Goal: Task Accomplishment & Management: Use online tool/utility

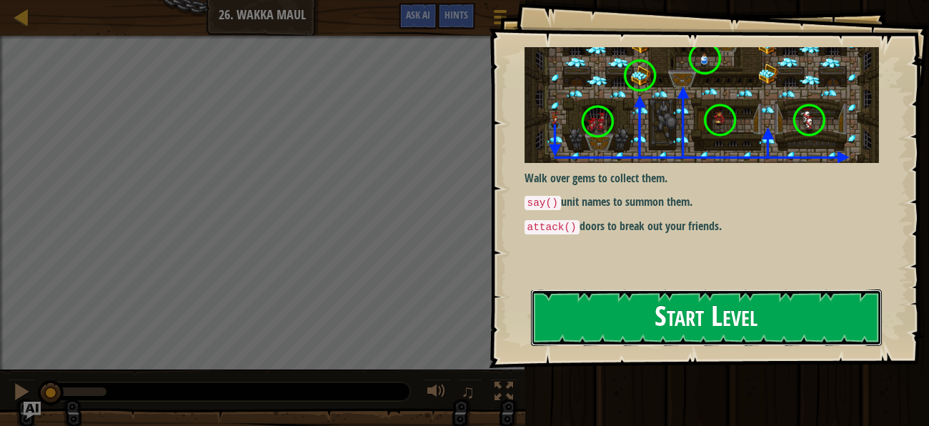
click at [752, 289] on button "Start Level" at bounding box center [706, 317] width 351 height 56
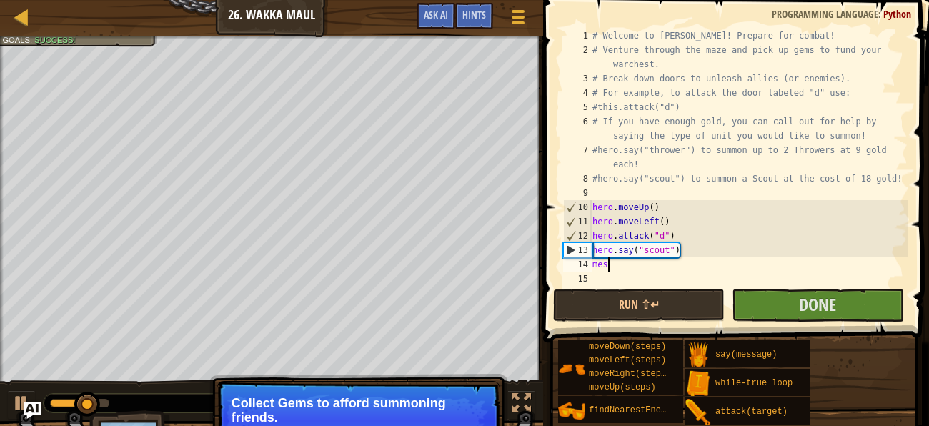
scroll to position [6, 0]
type textarea "m"
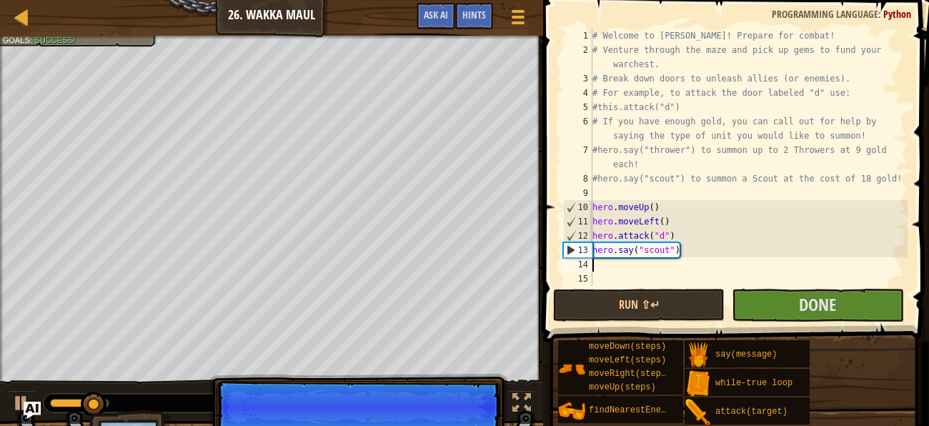
type textarea "hero.say("scout")"
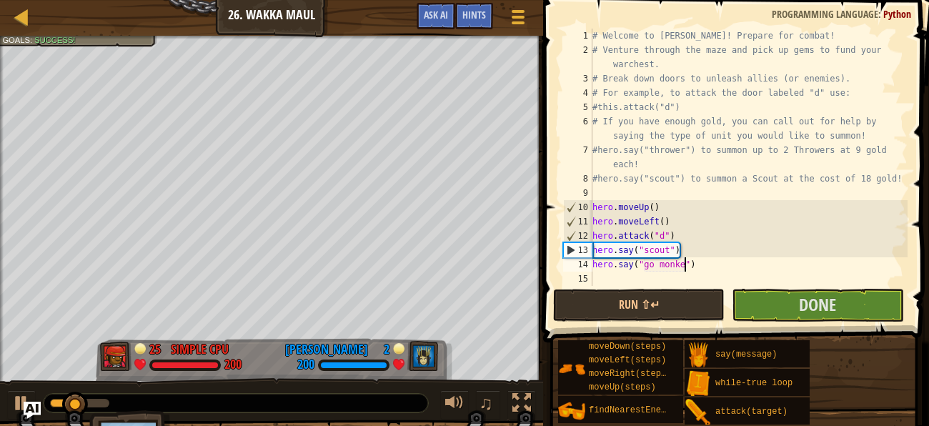
scroll to position [6, 8]
click at [662, 304] on button "Run ⇧↵" at bounding box center [638, 305] width 171 height 33
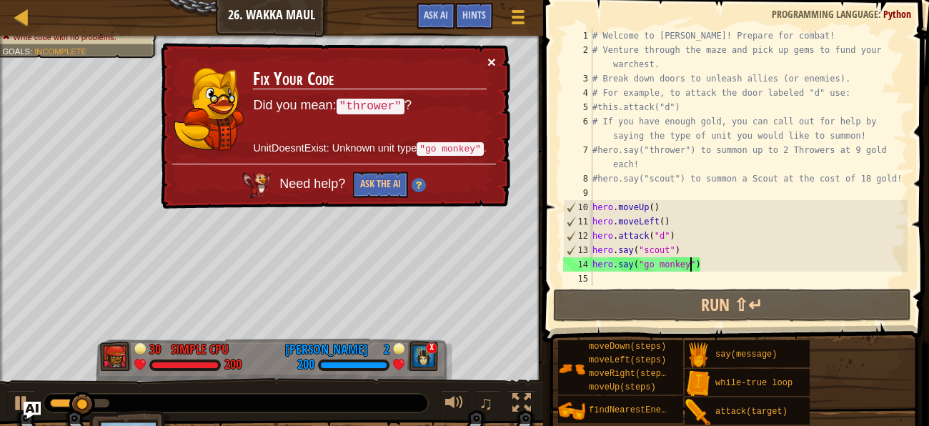
click at [493, 58] on button "×" at bounding box center [491, 61] width 9 height 15
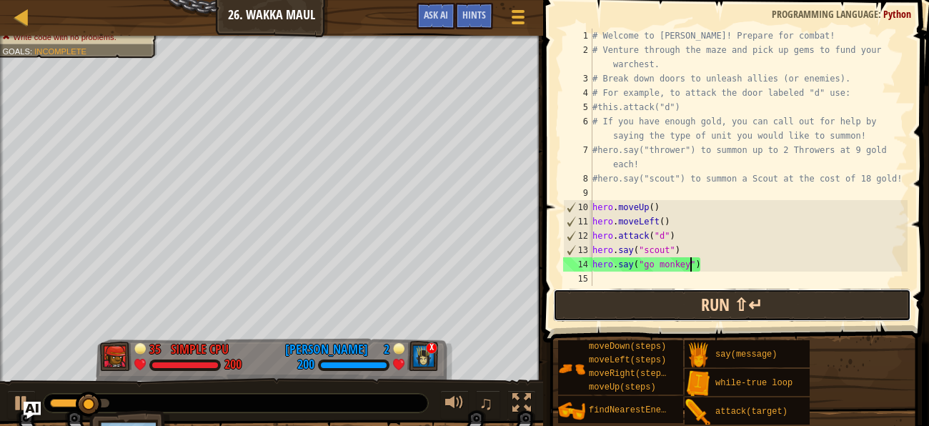
click at [814, 305] on button "Run ⇧↵" at bounding box center [732, 305] width 358 height 33
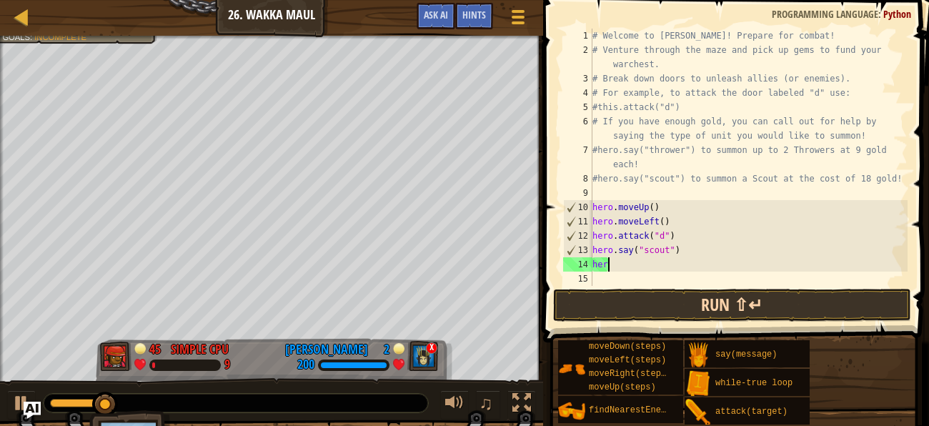
scroll to position [6, 0]
type textarea "h"
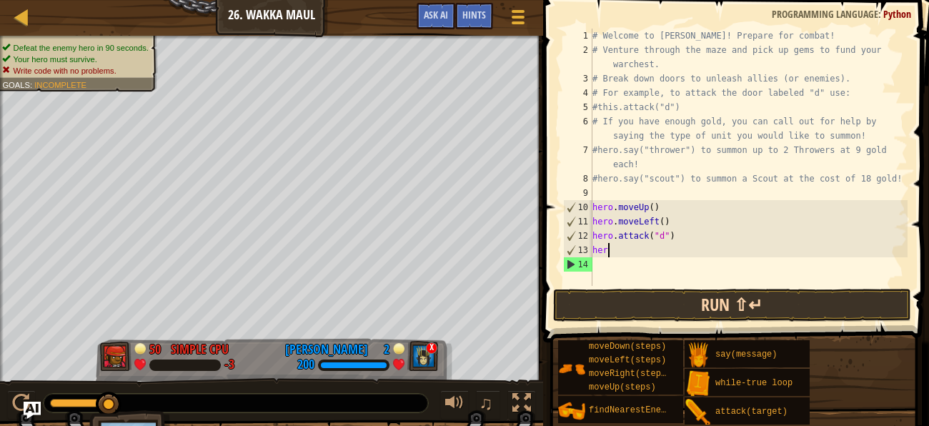
type textarea "h"
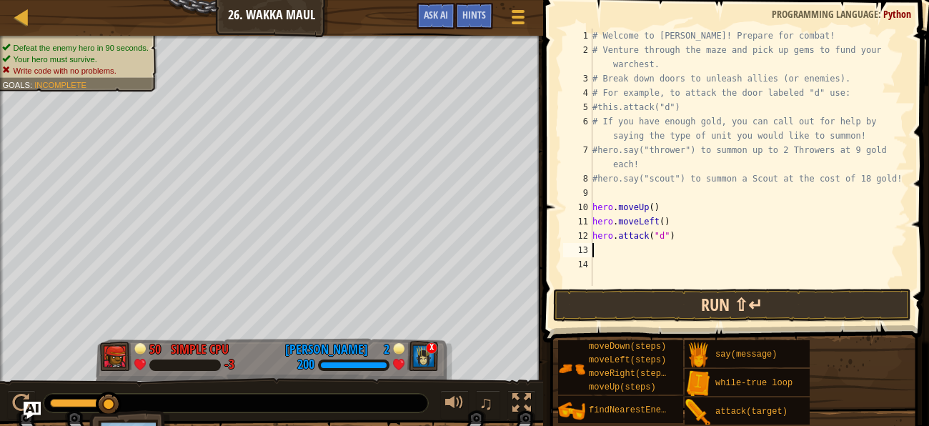
type textarea "hero.attack("d")"
click at [31, 10] on link "Ladder" at bounding box center [32, 17] width 7 height 19
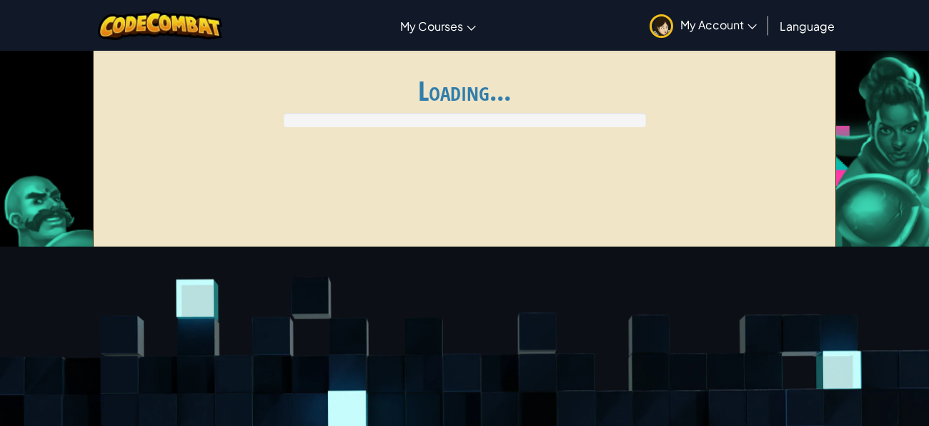
click at [24, 14] on div "Toggle navigation My Courses CodeCombat Classroom Ozaria Classroom AI League Es…" at bounding box center [464, 25] width 936 height 51
